Goal: Transaction & Acquisition: Purchase product/service

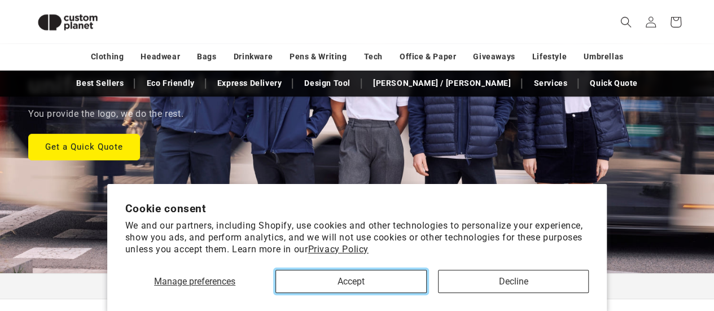
click at [389, 274] on button "Accept" at bounding box center [350, 281] width 151 height 23
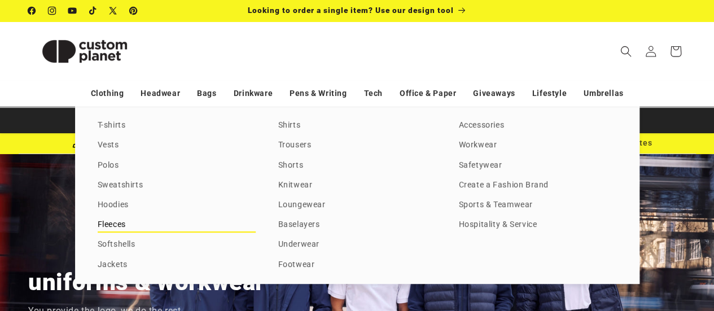
click at [115, 226] on link "Fleeces" at bounding box center [177, 224] width 158 height 15
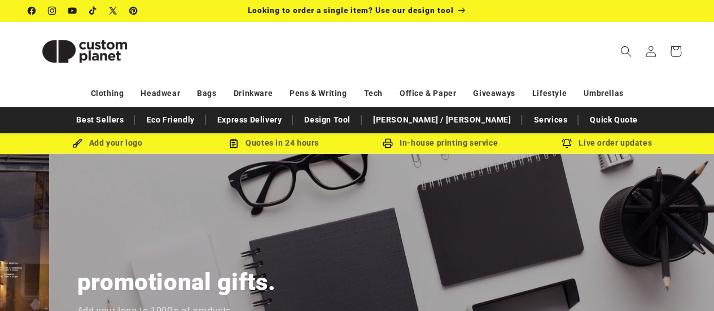
scroll to position [0, 1413]
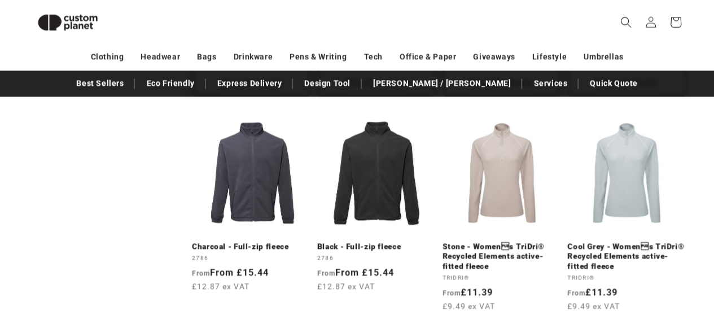
scroll to position [891, 0]
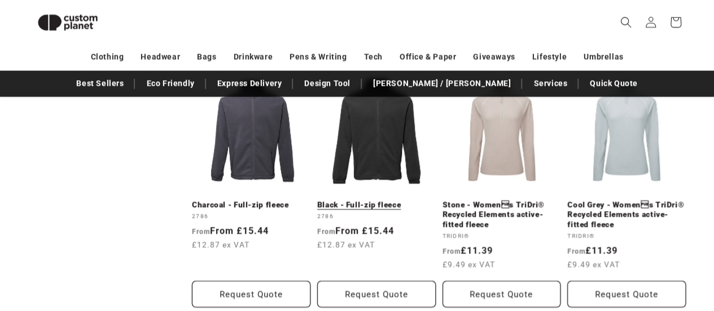
click at [375, 200] on link "Black - Full-zip fleece" at bounding box center [376, 205] width 118 height 10
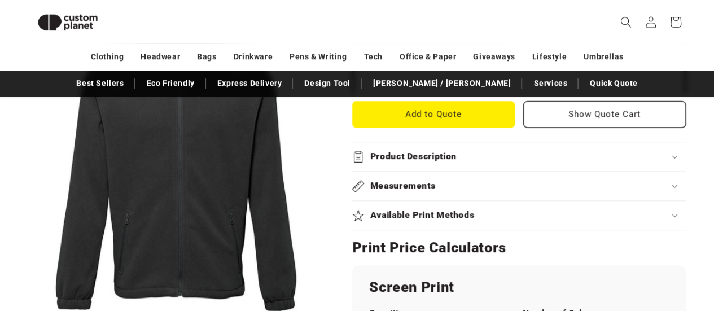
scroll to position [451, 0]
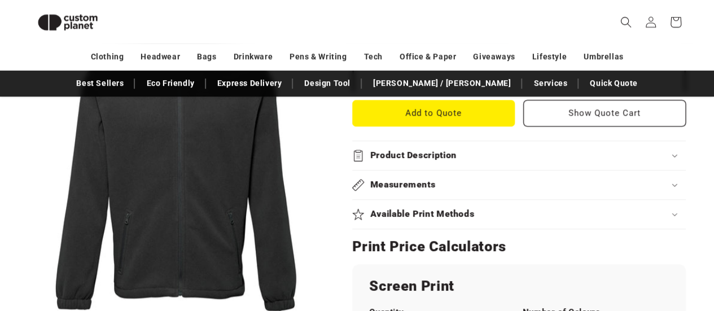
click at [397, 181] on h2 "Measurements" at bounding box center [402, 185] width 65 height 12
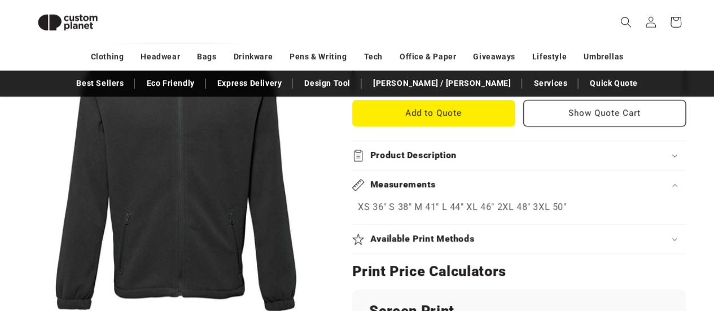
click at [399, 186] on h2 "Measurements" at bounding box center [402, 185] width 65 height 12
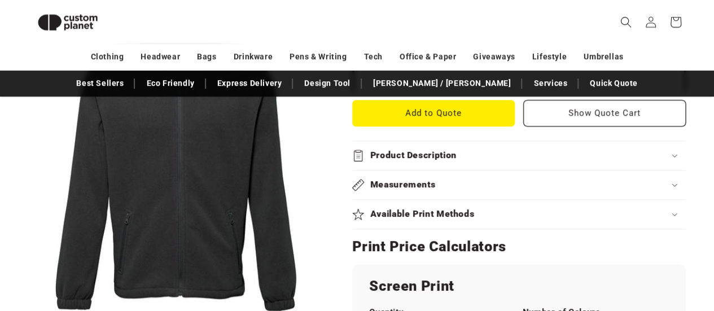
scroll to position [542, 0]
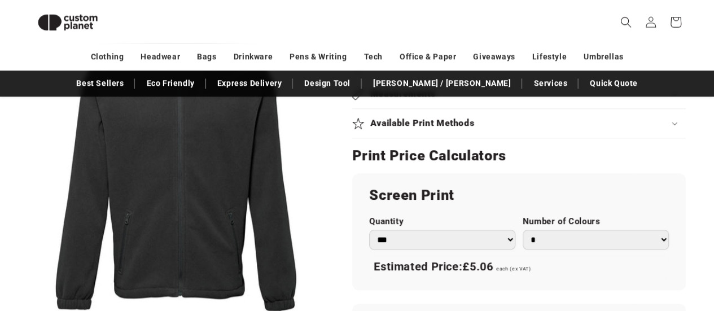
click at [419, 126] on h2 "Available Print Methods" at bounding box center [422, 123] width 104 height 12
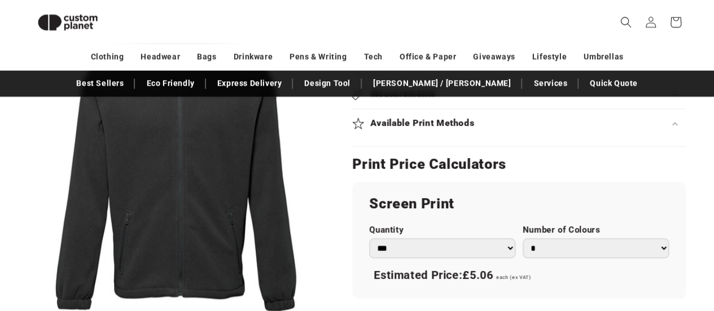
click at [420, 127] on h2 "Available Print Methods" at bounding box center [422, 123] width 104 height 12
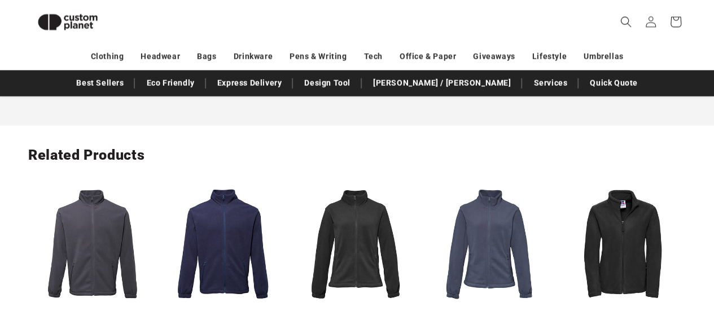
scroll to position [1255, 0]
